Goal: Information Seeking & Learning: Stay updated

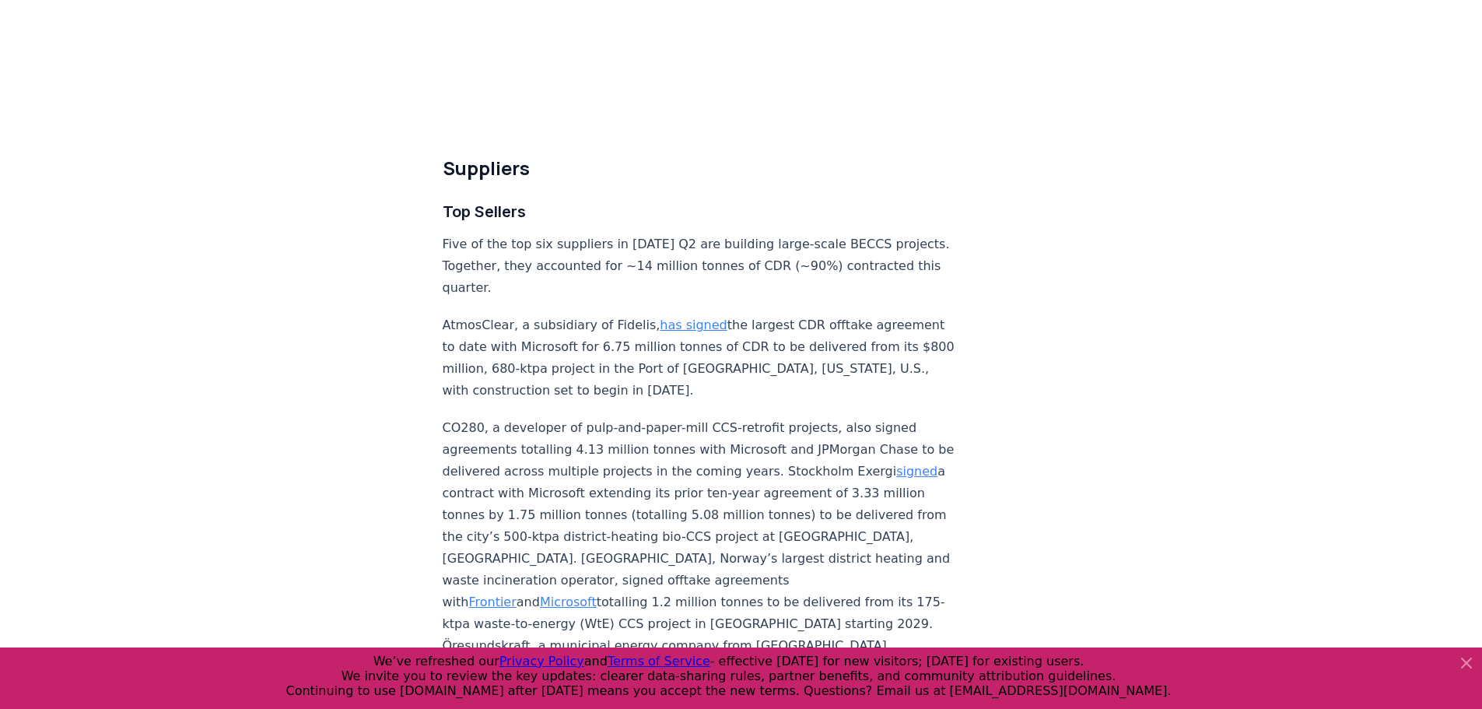
scroll to position [5213, 0]
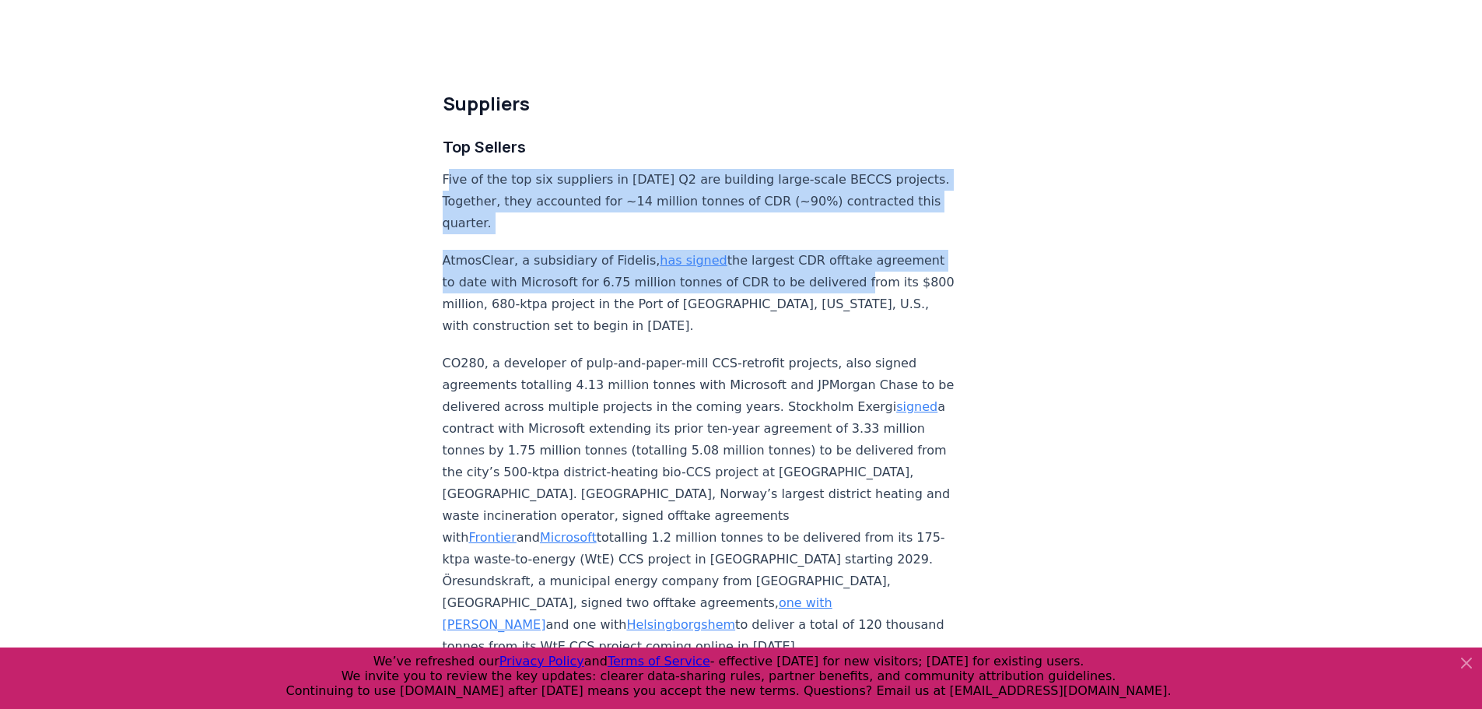
drag, startPoint x: 450, startPoint y: 146, endPoint x: 501, endPoint y: 282, distance: 145.5
click at [501, 282] on div "Highlights Record Quarter: more tonnes (15.48 million) were contracted in Q2 20…" at bounding box center [700, 287] width 515 height 10608
click at [387, 225] on div "[DATE] 2025 Q2 Durable CDR Market Update - Biggest Quarter Ever Highlights Reco…" at bounding box center [741, 217] width 1089 height 10748
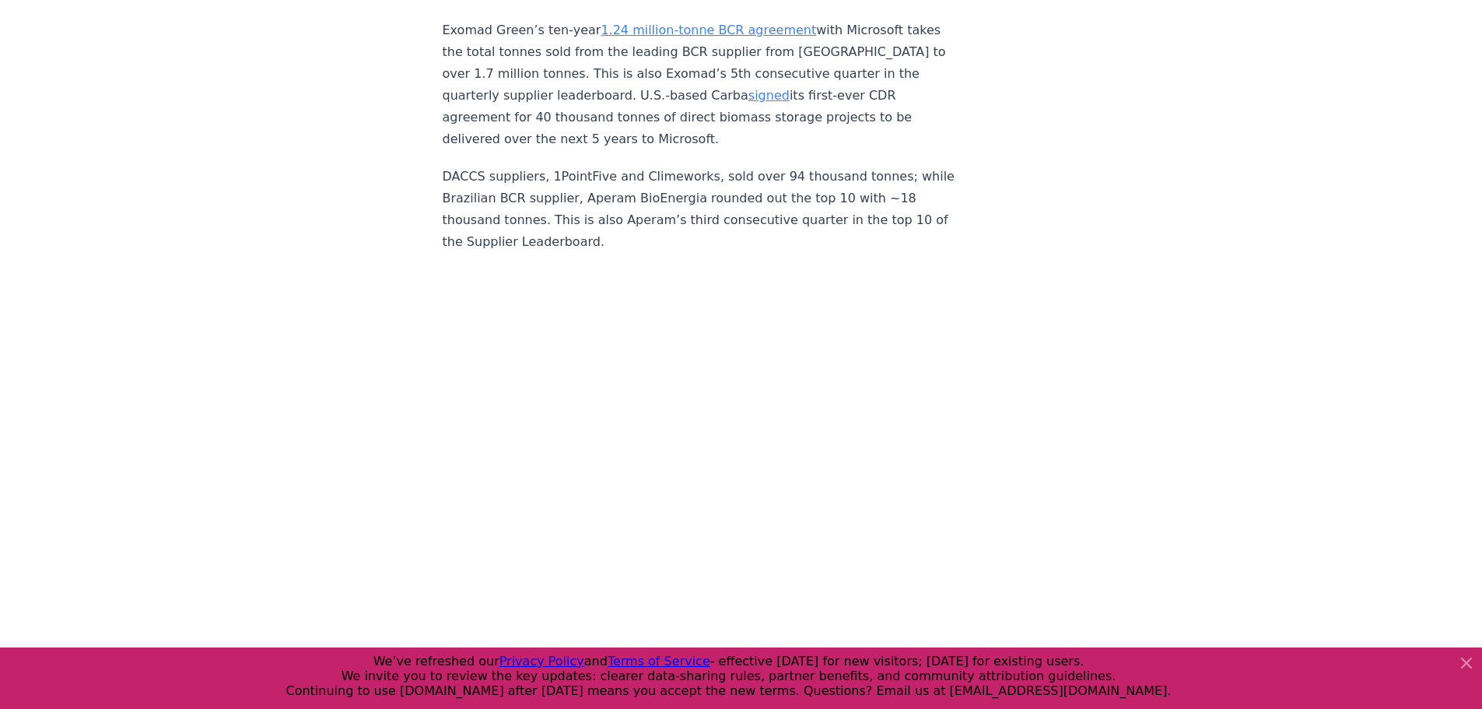
scroll to position [5913, 0]
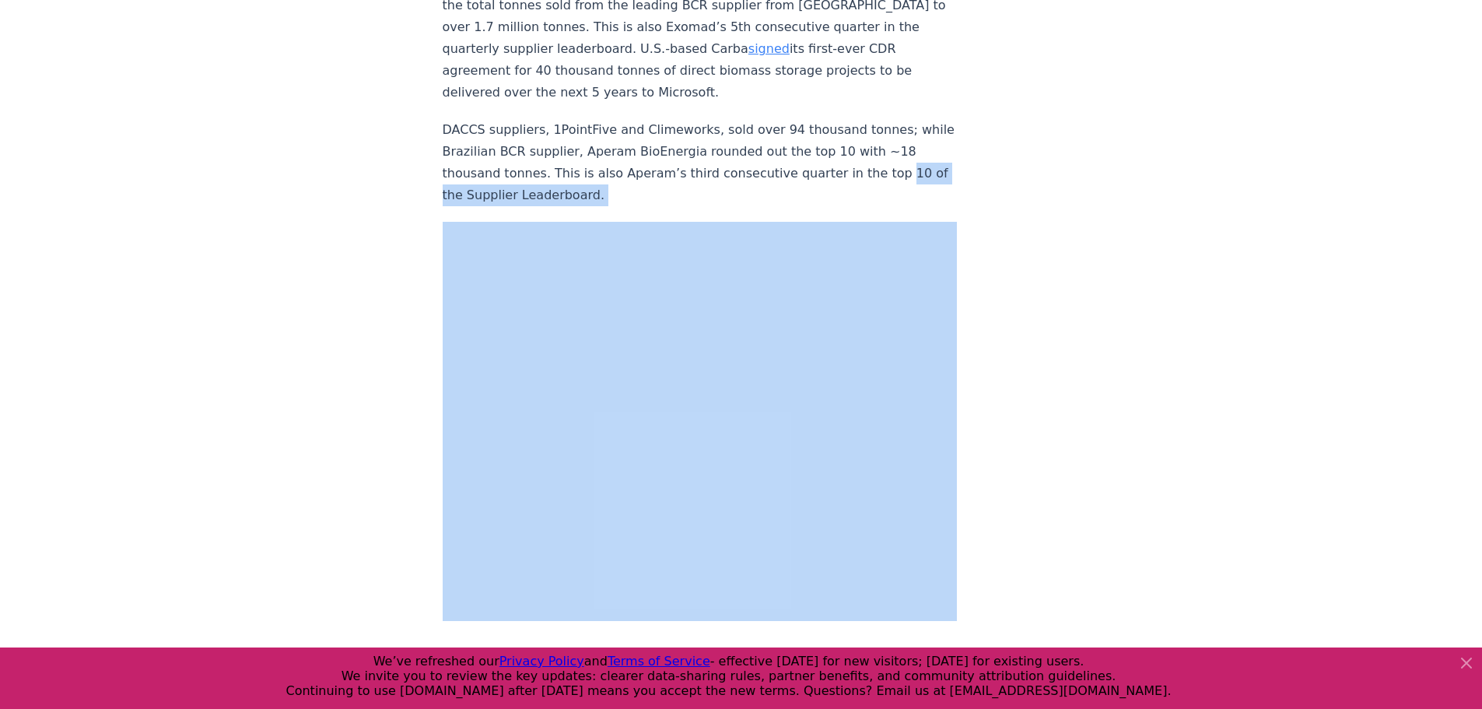
drag, startPoint x: 438, startPoint y: 147, endPoint x: 463, endPoint y: 104, distance: 49.5
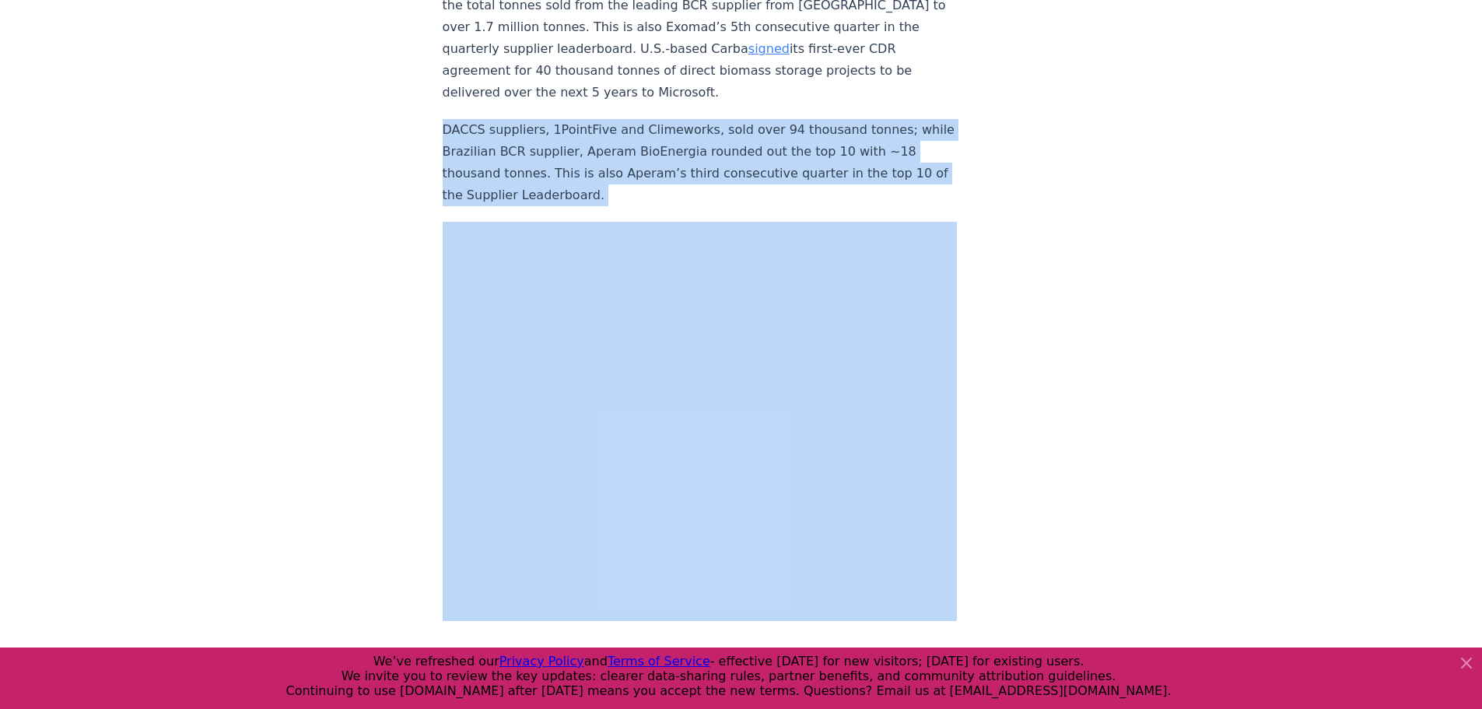
drag, startPoint x: 472, startPoint y: 72, endPoint x: 412, endPoint y: 168, distance: 113.3
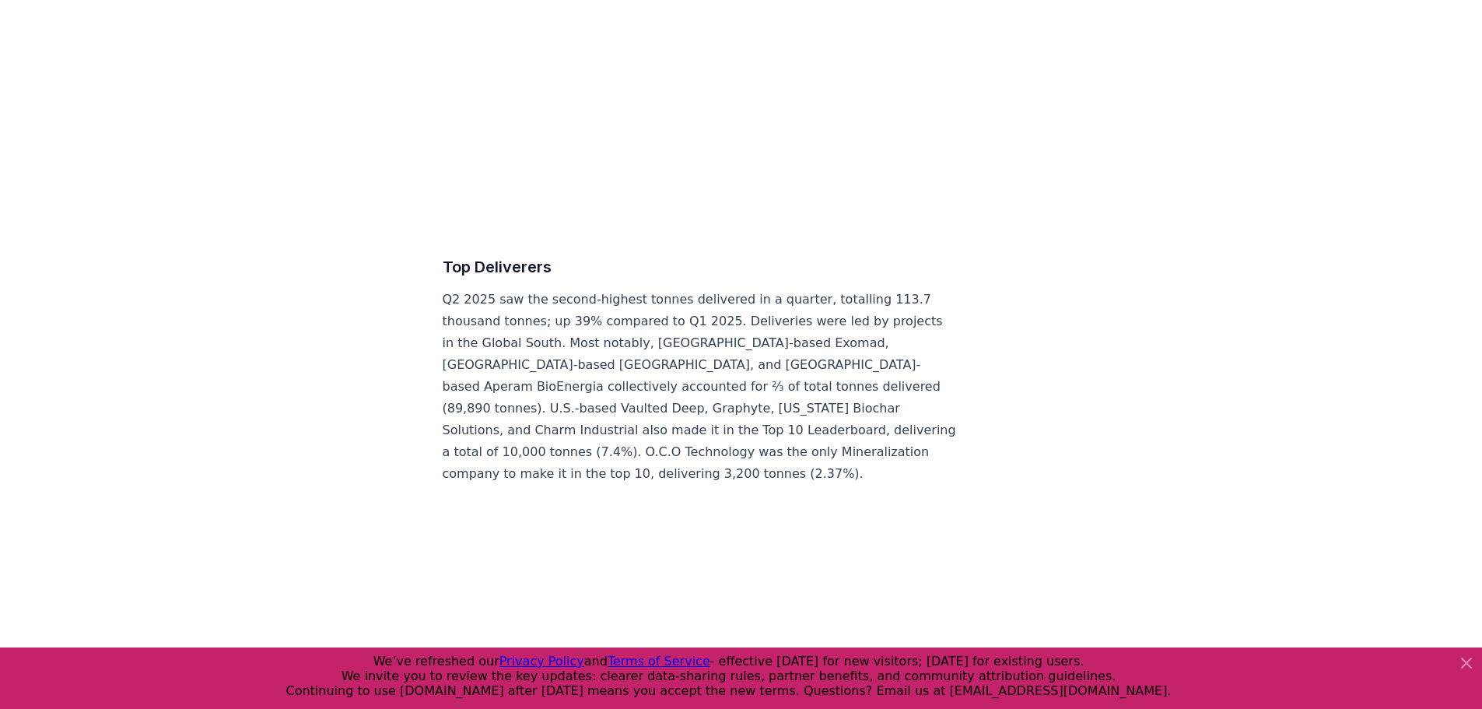
scroll to position [6380, 0]
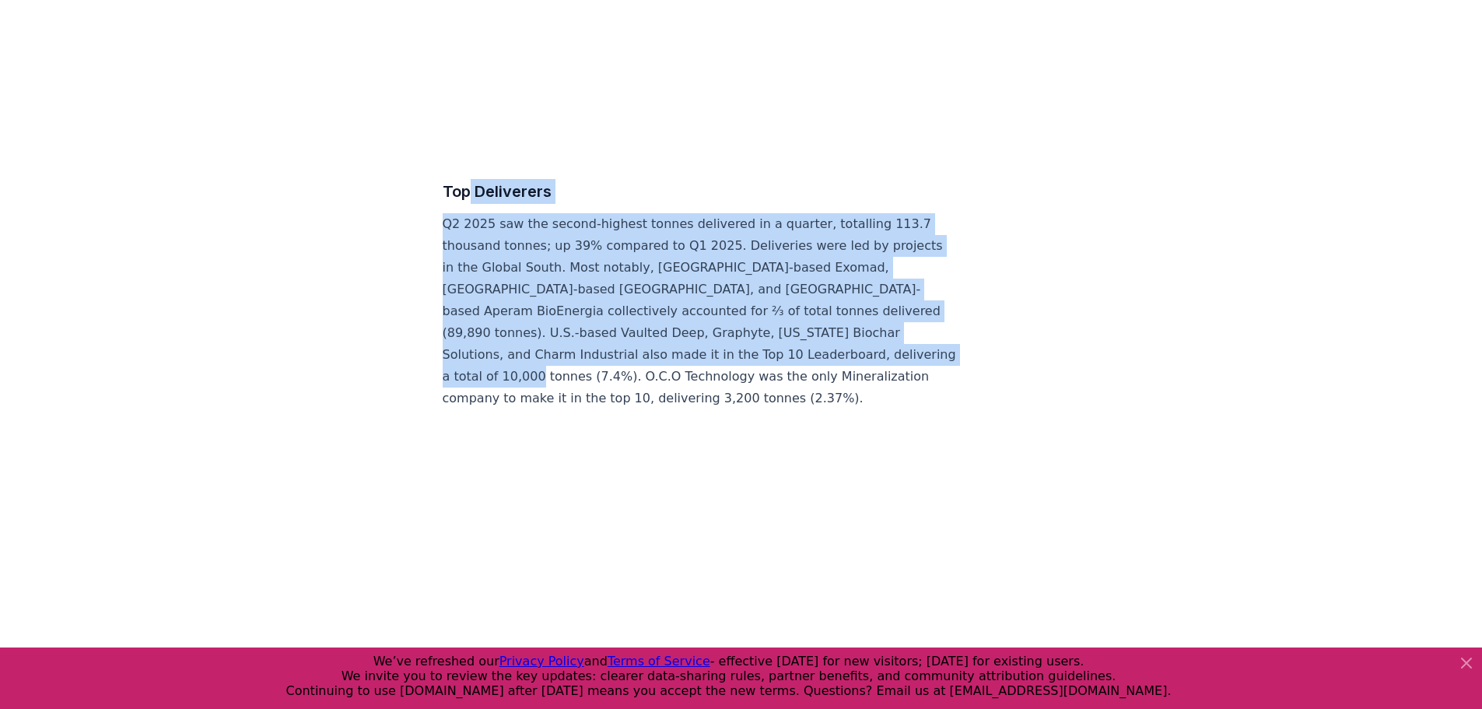
drag, startPoint x: 468, startPoint y: 136, endPoint x: 510, endPoint y: 324, distance: 193.1
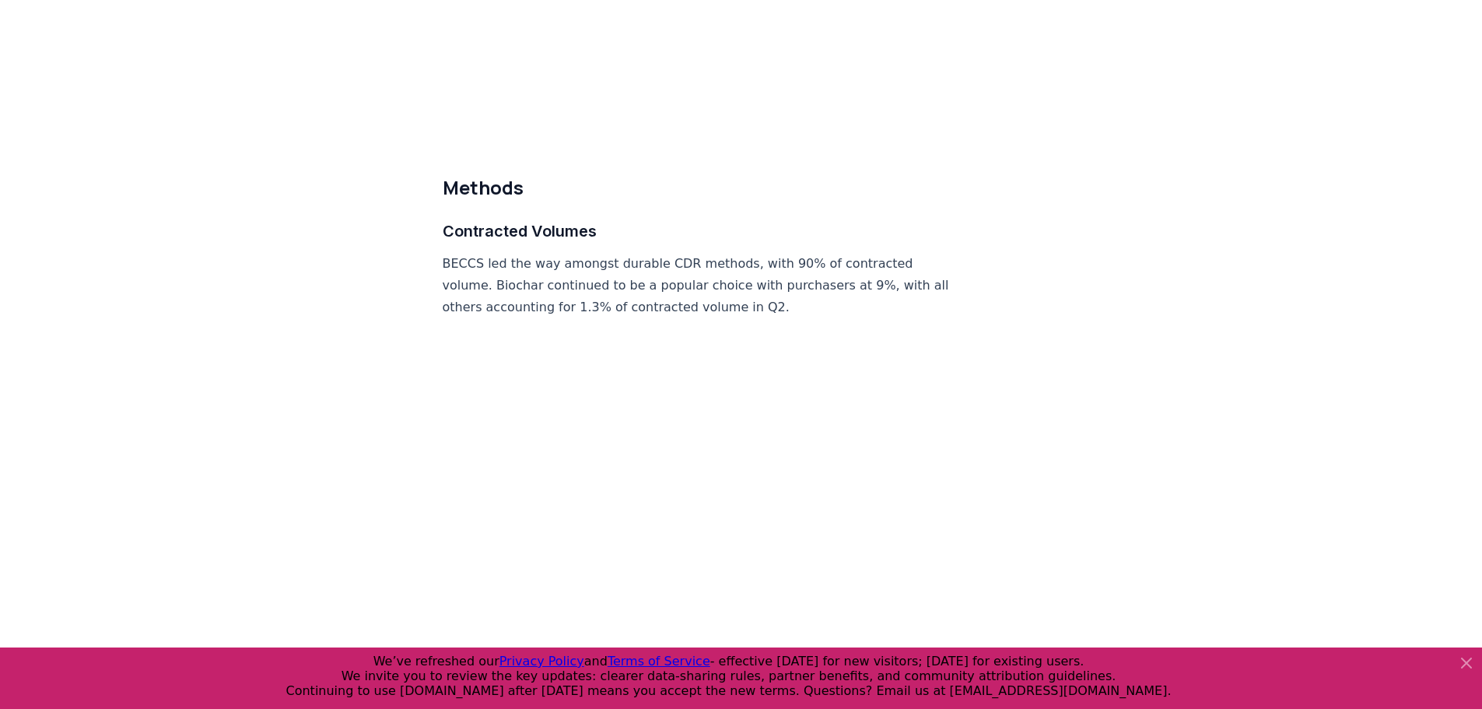
scroll to position [7547, 0]
